Goal: Register for event/course

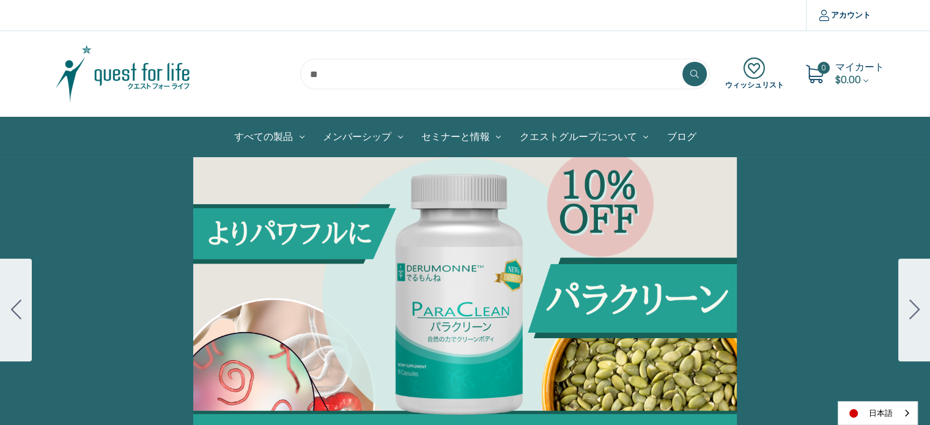
click at [918, 311] on icon "Go to slide 2" at bounding box center [914, 310] width 10 height 20
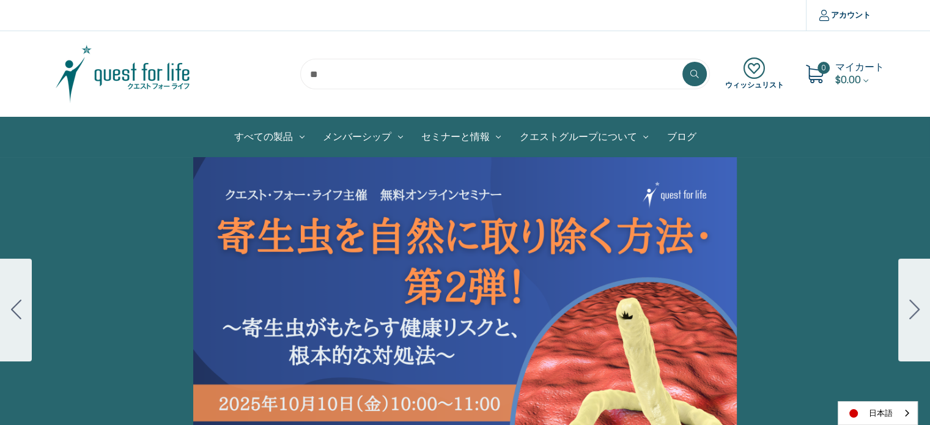
click at [384, 254] on div "Carousel Title Add a description for your carousel slide. You can use this to p…" at bounding box center [465, 310] width 930 height 306
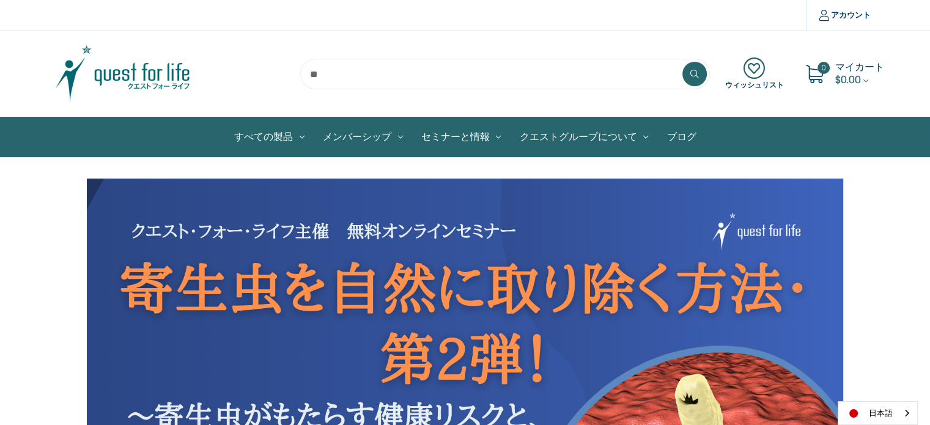
click at [430, 305] on img at bounding box center [465, 392] width 757 height 426
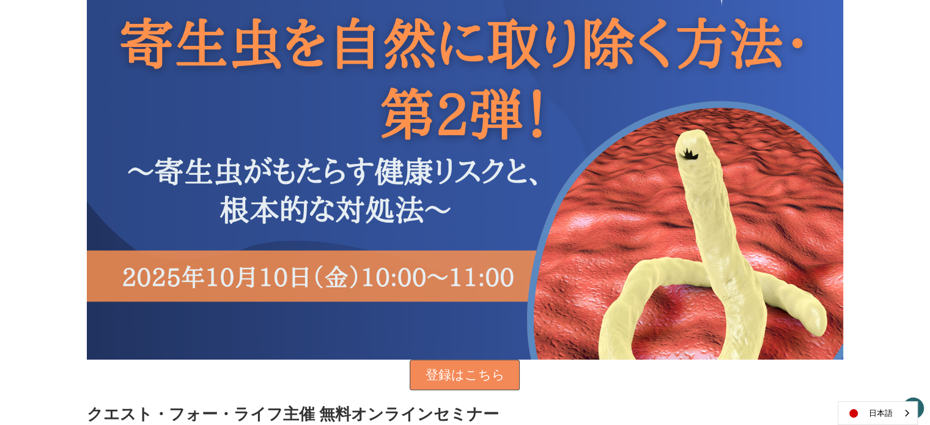
scroll to position [489, 0]
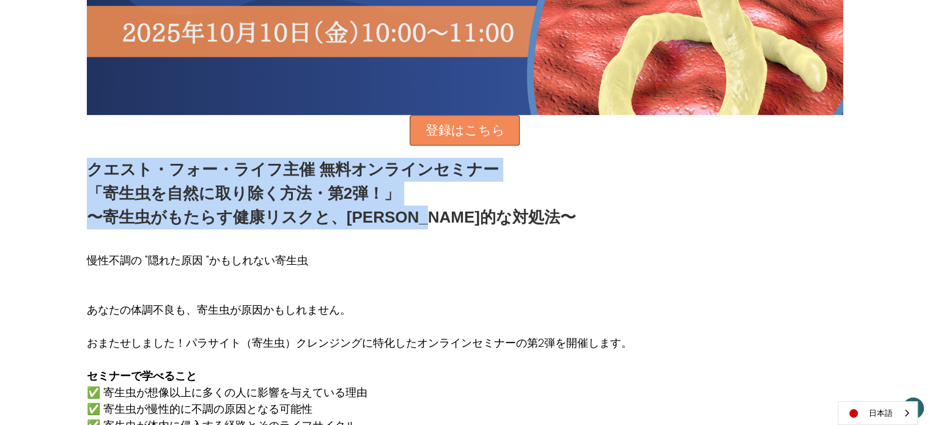
drag, startPoint x: 91, startPoint y: 167, endPoint x: 498, endPoint y: 223, distance: 411.7
click at [498, 223] on div "クエスト・フォー・ライフ主催 無料オンラインセミナー 「寄生虫を自然に取り除く方法・第2弾！」 〜寄生虫がもたらす健康リスクと、[PERSON_NAME]的な…" at bounding box center [465, 194] width 757 height 72
copy div "クエスト・フォー・ライフ主催 無料オンラインセミナー 「寄生虫を自然に取り除く方法・第2弾！」 〜寄生虫がもたらす健康リスクと、[PERSON_NAME]的な…"
click at [205, 171] on p "クエスト・フォー・ライフ主催 無料オンラインセミナー" at bounding box center [331, 170] width 489 height 24
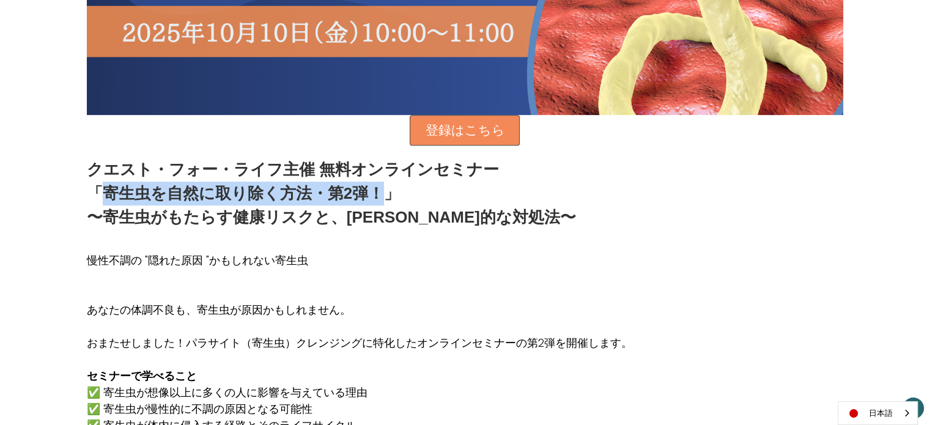
drag, startPoint x: 100, startPoint y: 191, endPoint x: 353, endPoint y: 196, distance: 253.2
click at [382, 188] on p "「寄生虫を自然に取り除く方法・第2弾！」" at bounding box center [331, 194] width 489 height 24
copy p "寄生虫を自然に取り除く方法・第2弾！"
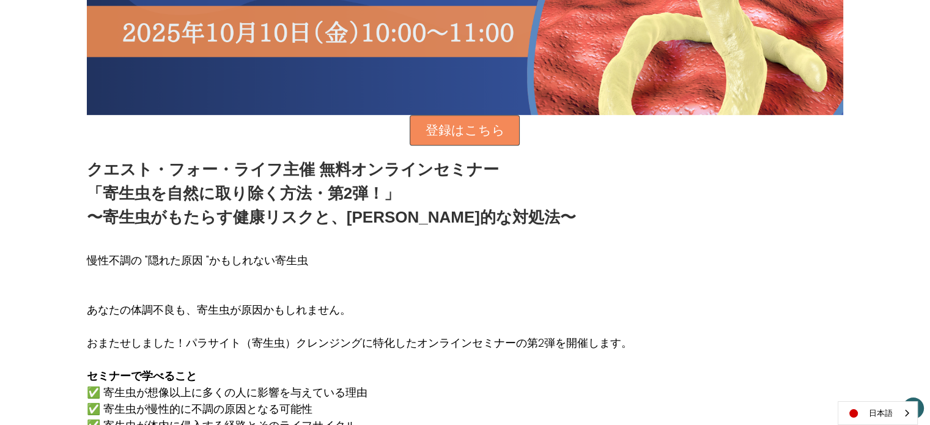
click at [142, 247] on p at bounding box center [360, 243] width 546 height 17
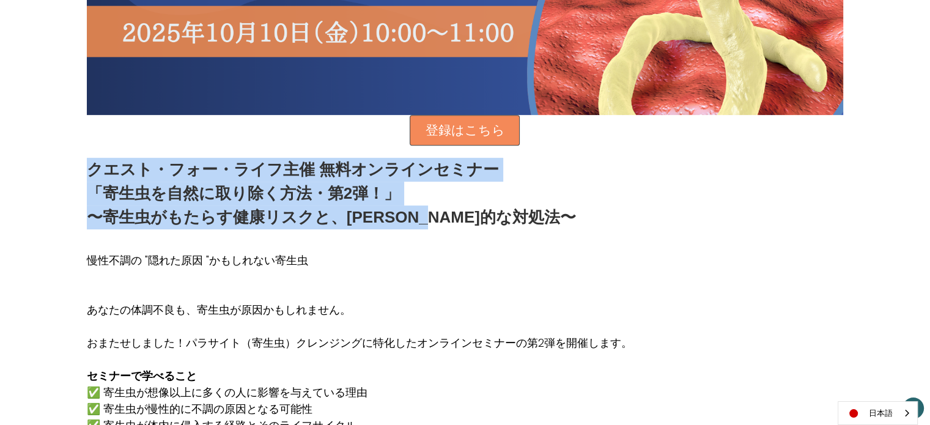
drag, startPoint x: 91, startPoint y: 169, endPoint x: 487, endPoint y: 212, distance: 398.7
click at [490, 213] on div "クエスト・フォー・ライフ主催 無料オンラインセミナー 「寄生虫を自然に取り除く方法・第2弾！」 〜寄生虫がもたらす健康リスクと、[PERSON_NAME]的な…" at bounding box center [465, 194] width 757 height 72
copy div "クエスト・フォー・ライフ主催 無料オンラインセミナー 「寄生虫を自然に取り除く方法・第2弾！」 〜寄生虫がもたらす健康リスクと、[PERSON_NAME]的な…"
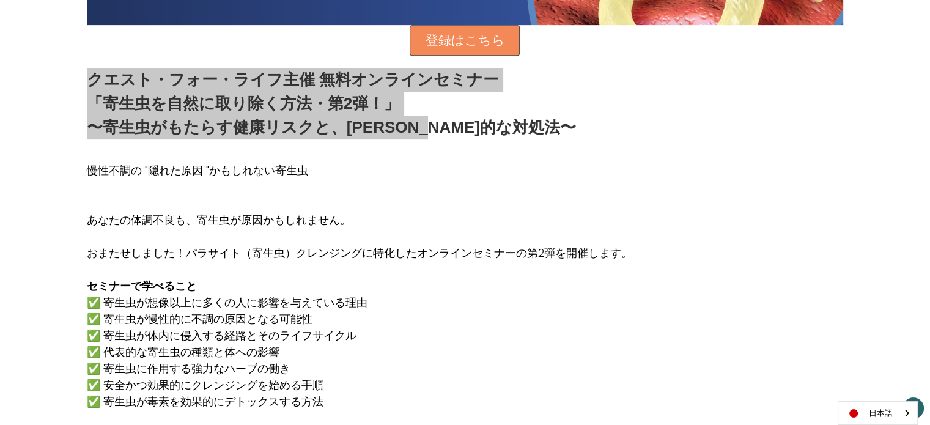
scroll to position [795, 0]
